Goal: Task Accomplishment & Management: Complete application form

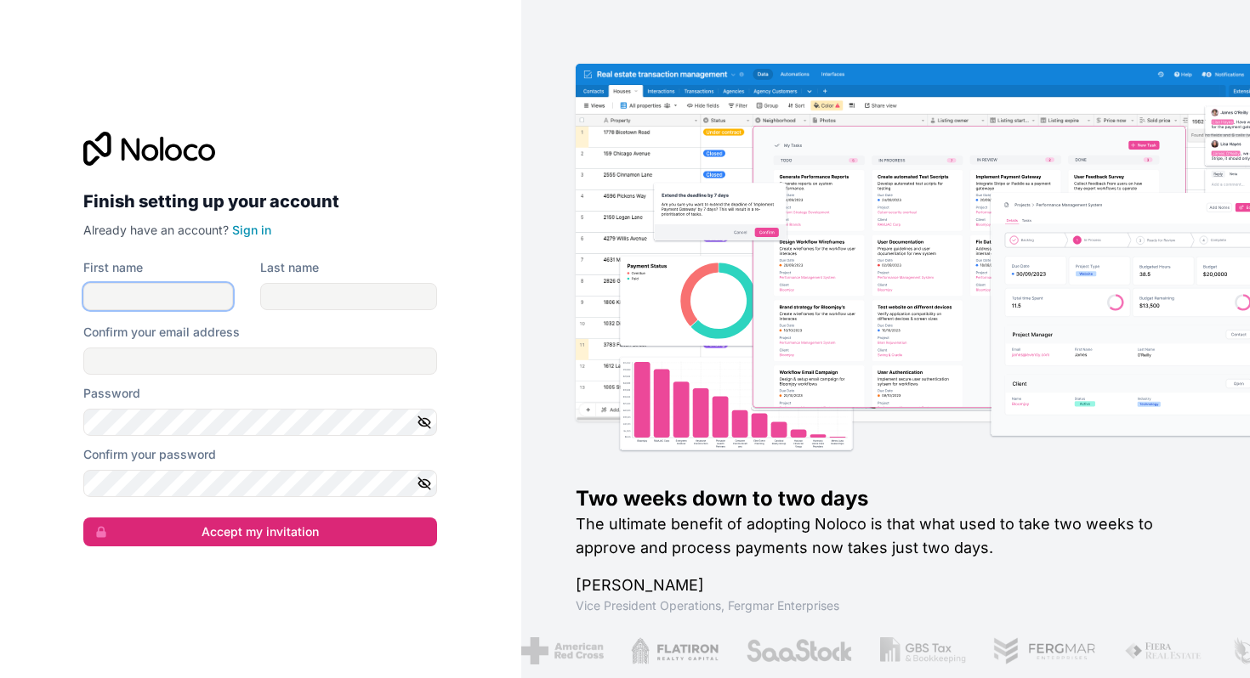
click at [149, 300] on input "First name" at bounding box center [158, 296] width 150 height 27
type input "[PERSON_NAME]"
type input "Sbrana"
type input "[EMAIL_ADDRESS][DOMAIN_NAME]"
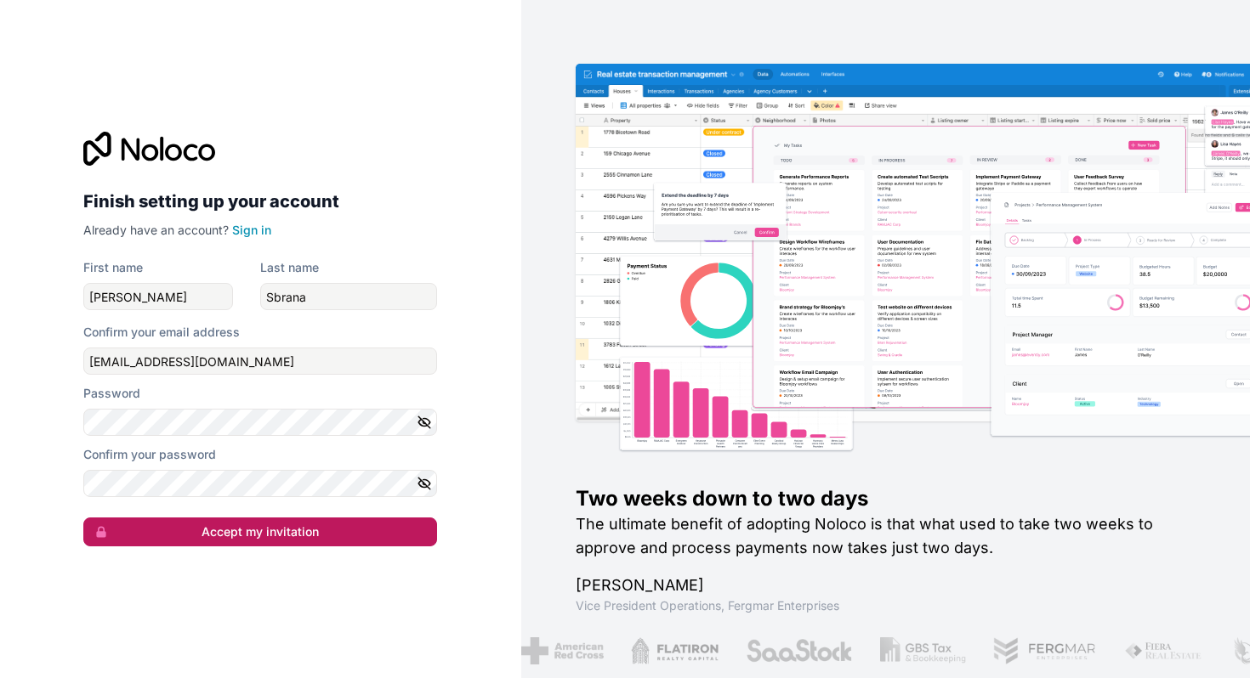
click at [334, 535] on button "Accept my invitation" at bounding box center [260, 532] width 354 height 29
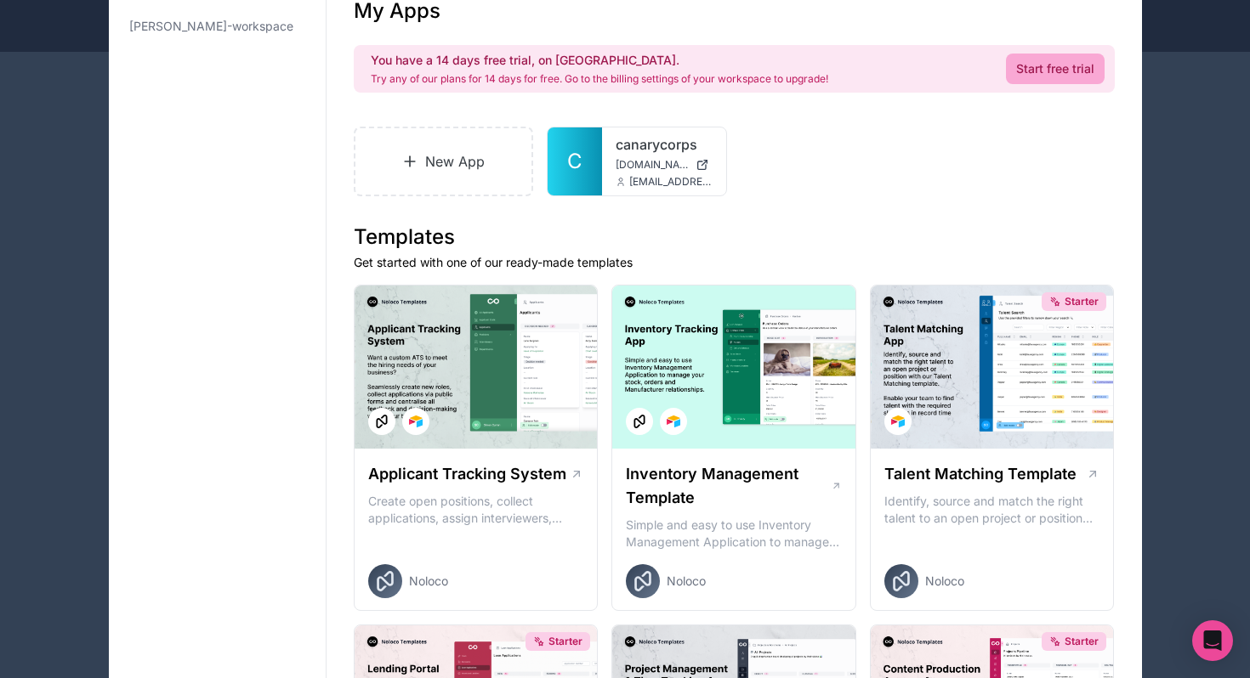
scroll to position [141, 0]
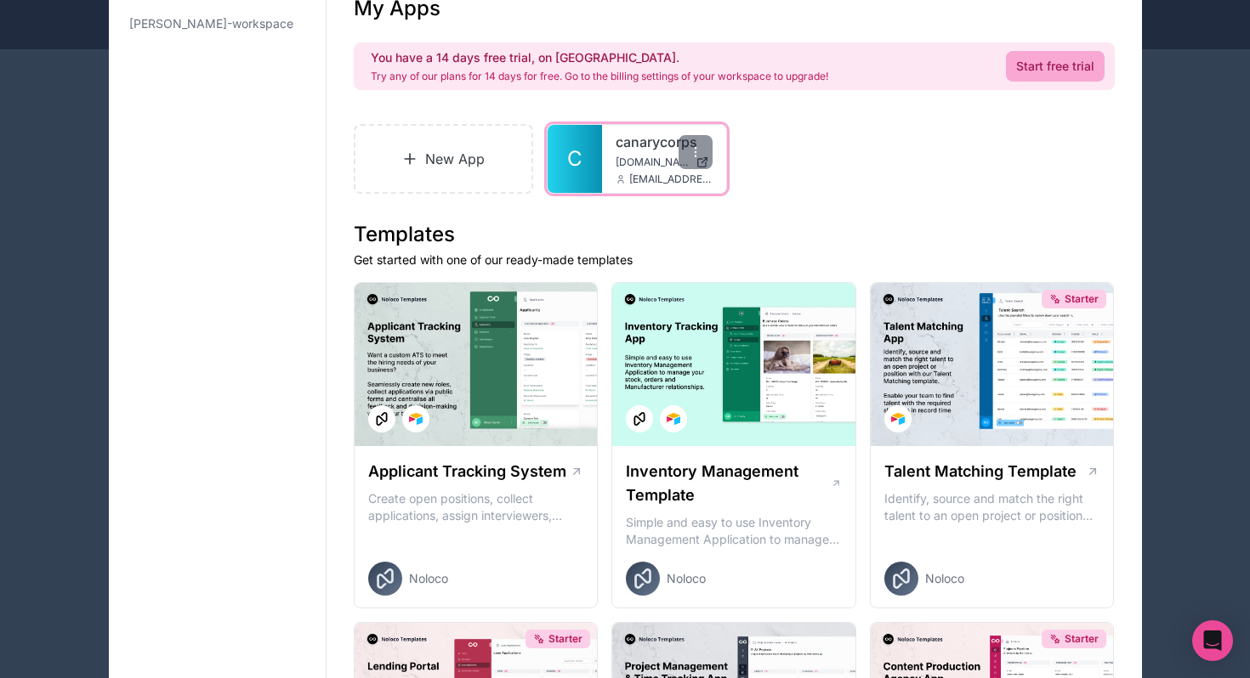
click at [587, 154] on link "C" at bounding box center [575, 159] width 54 height 68
